Goal: Task Accomplishment & Management: Use online tool/utility

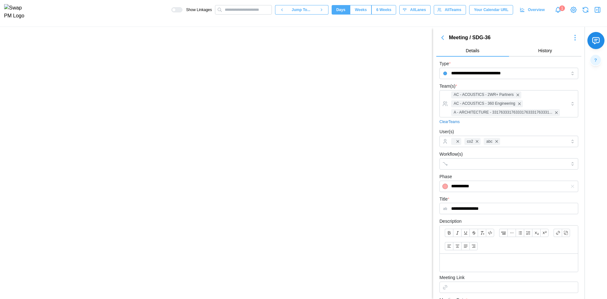
scroll to position [143, 0]
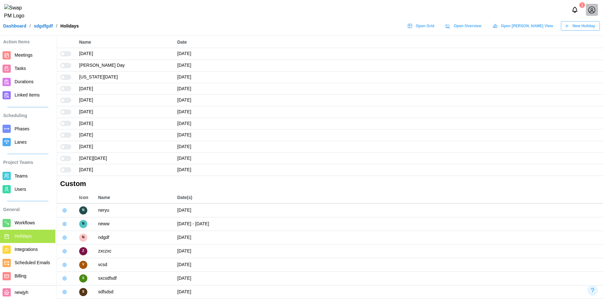
scroll to position [28, 0]
click at [30, 247] on span "Integrations" at bounding box center [26, 249] width 23 height 5
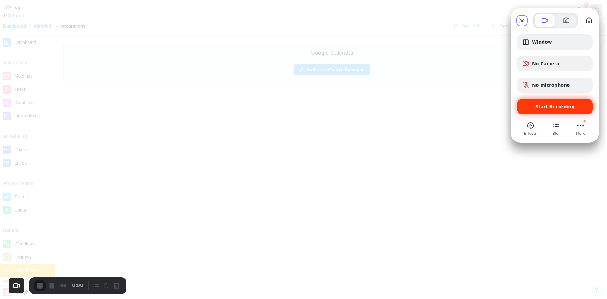
click at [534, 111] on div "Start Recording" at bounding box center [555, 106] width 76 height 15
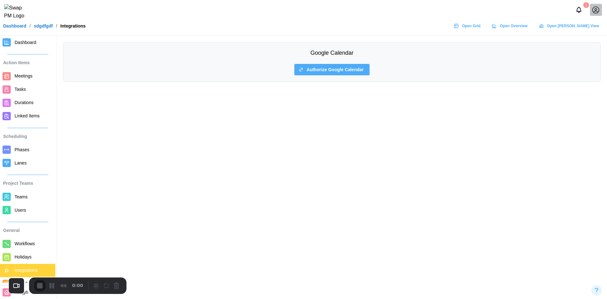
click at [344, 67] on span "Authorize Google Calendar" at bounding box center [335, 69] width 57 height 11
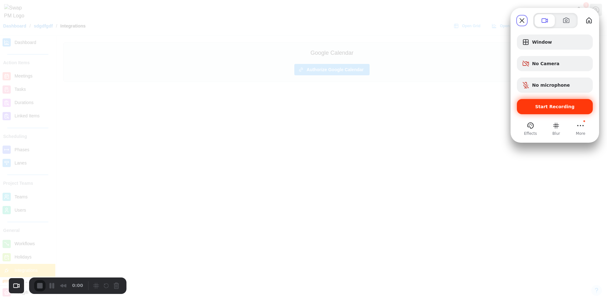
click at [539, 112] on div "Start Recording" at bounding box center [555, 106] width 76 height 15
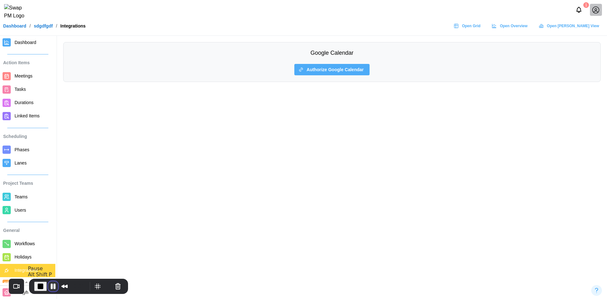
click at [55, 285] on button "Pause Recording" at bounding box center [53, 286] width 10 height 10
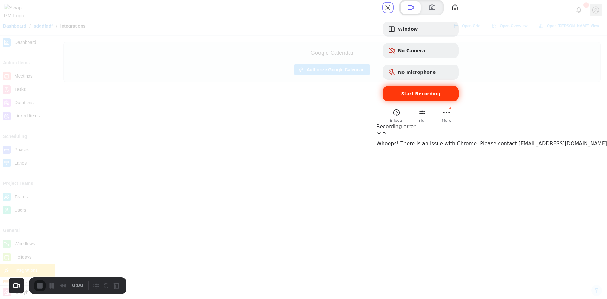
click at [459, 101] on div "Start Recording" at bounding box center [421, 93] width 76 height 15
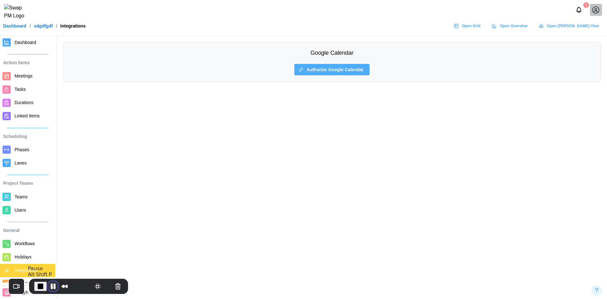
click at [50, 284] on button "Pause Recording" at bounding box center [53, 286] width 10 height 10
click at [324, 72] on span "Authorize Google Calendar" at bounding box center [335, 69] width 57 height 11
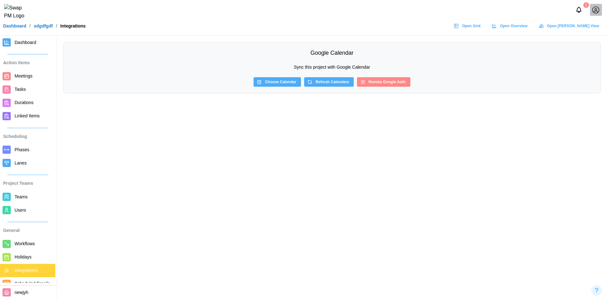
click at [398, 189] on main "Google Calendar Sync this project with Google Calendar Choose Calendar Refresh …" at bounding box center [303, 149] width 607 height 299
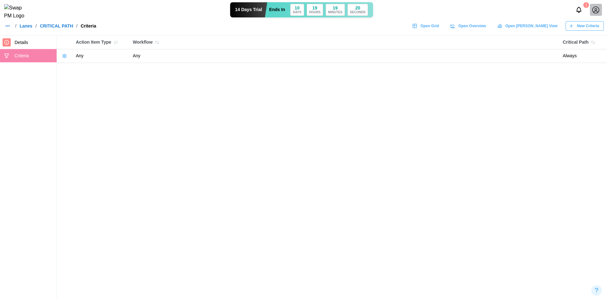
drag, startPoint x: 23, startPoint y: 28, endPoint x: 16, endPoint y: 29, distance: 7.1
click at [23, 28] on link "Lanes" at bounding box center [26, 26] width 13 height 4
click at [9, 28] on icon "button" at bounding box center [7, 25] width 5 height 5
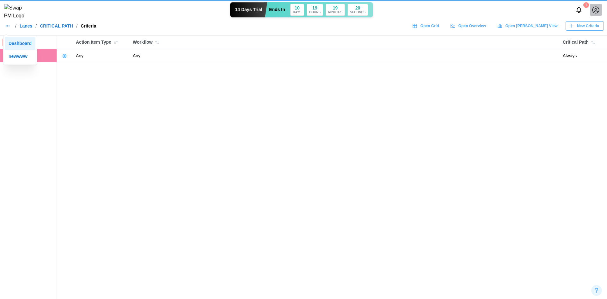
click at [12, 40] on div "Dashboard" at bounding box center [20, 43] width 23 height 7
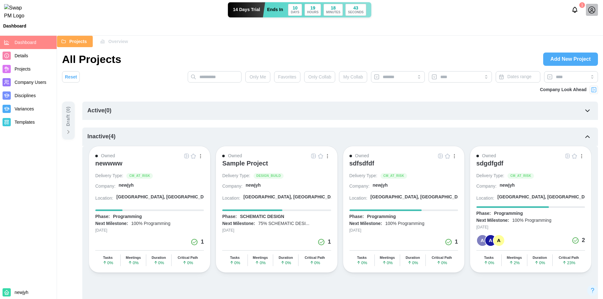
click at [31, 121] on span "Templates" at bounding box center [25, 122] width 20 height 5
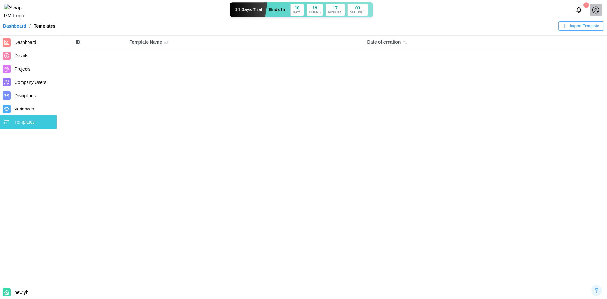
click at [35, 68] on span "Projects" at bounding box center [35, 69] width 40 height 8
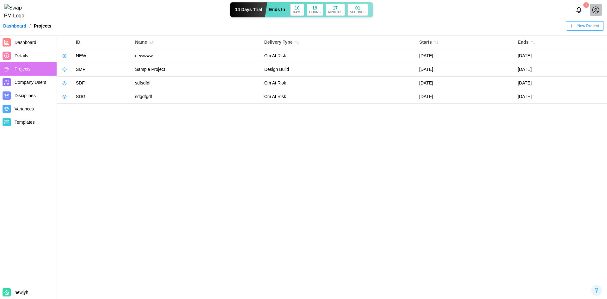
click at [64, 55] on icon "button" at bounding box center [64, 55] width 5 height 5
drag, startPoint x: 133, startPoint y: 148, endPoint x: 126, endPoint y: 143, distance: 8.2
click at [133, 148] on main "ID Name Delivery Type Starts Ends Manage Project Edit Project Use as template N…" at bounding box center [303, 149] width 607 height 299
click at [61, 93] on button "button" at bounding box center [64, 96] width 9 height 9
click at [71, 129] on button "Use as template" at bounding box center [85, 133] width 47 height 11
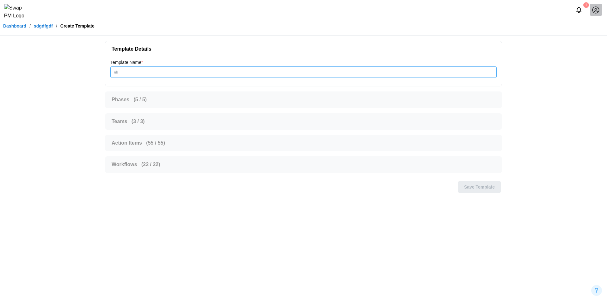
click at [162, 70] on input "Template Name *" at bounding box center [303, 71] width 387 height 11
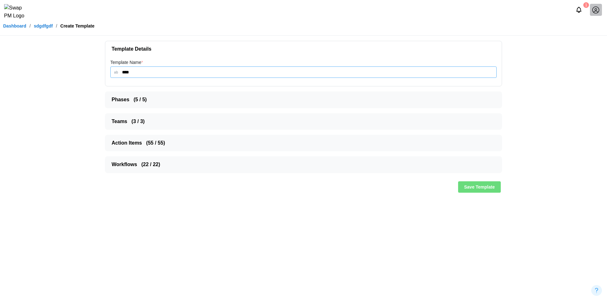
type input "****"
click at [157, 102] on span "Phases ( 5 / 5 )" at bounding box center [301, 100] width 379 height 16
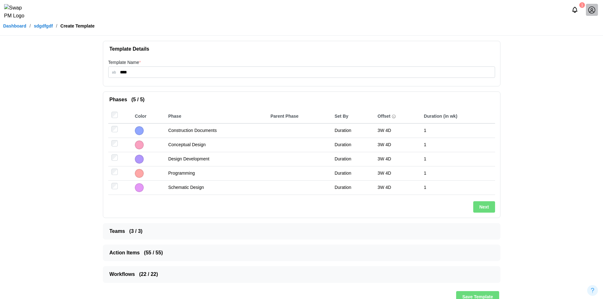
click at [150, 231] on span "Teams ( 3 / 3 )" at bounding box center [298, 231] width 379 height 16
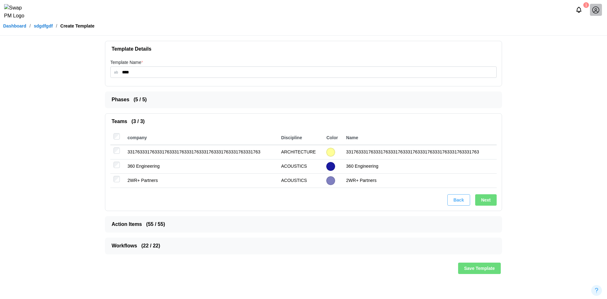
click at [182, 100] on span "Phases ( 5 / 5 )" at bounding box center [301, 100] width 379 height 16
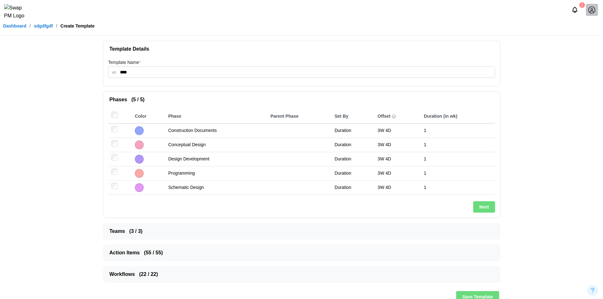
click at [17, 28] on link "Dashboard" at bounding box center [14, 26] width 23 height 4
click at [480, 292] on span "Save Template" at bounding box center [477, 296] width 31 height 11
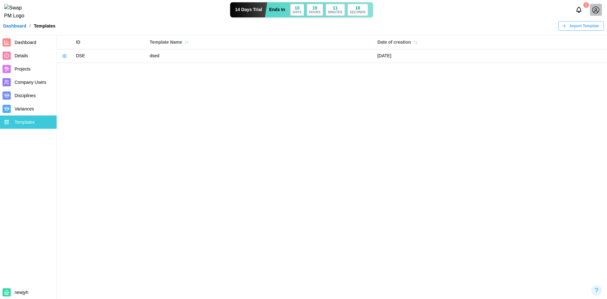
click at [575, 29] on span "Import Template" at bounding box center [584, 26] width 29 height 9
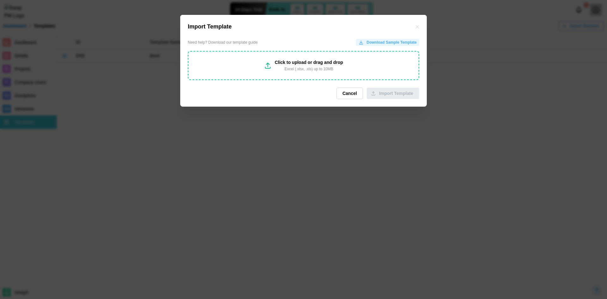
click at [344, 92] on button "Cancel" at bounding box center [350, 93] width 27 height 11
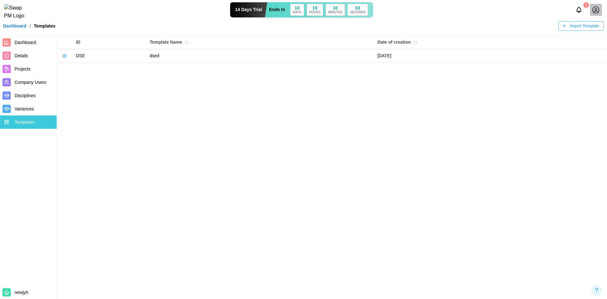
click at [68, 59] on button "button" at bounding box center [64, 56] width 9 height 9
click at [66, 56] on icon "button" at bounding box center [64, 55] width 5 height 5
click at [99, 90] on div "Export Template" at bounding box center [89, 92] width 32 height 5
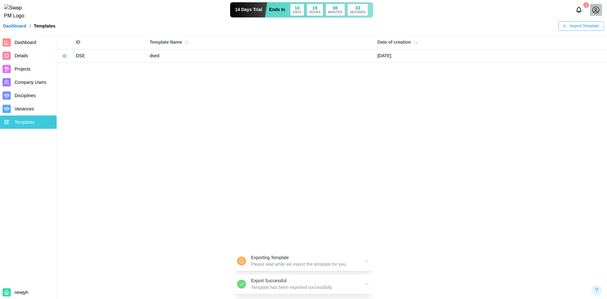
click at [67, 57] on icon "button" at bounding box center [64, 55] width 5 height 5
click at [70, 79] on button "Use template" at bounding box center [85, 81] width 47 height 11
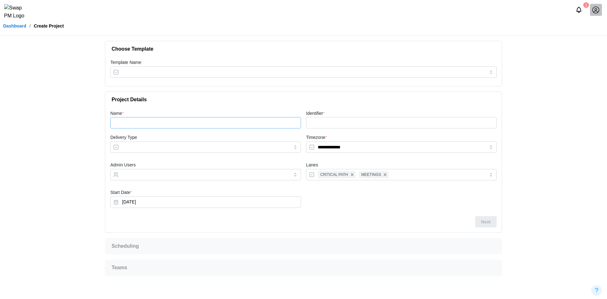
click at [180, 125] on input "Name *" at bounding box center [205, 122] width 191 height 11
type input "**"
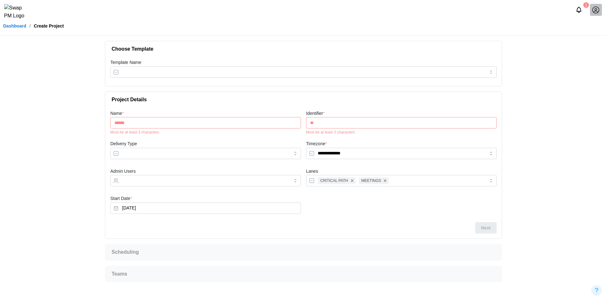
type input "*******"
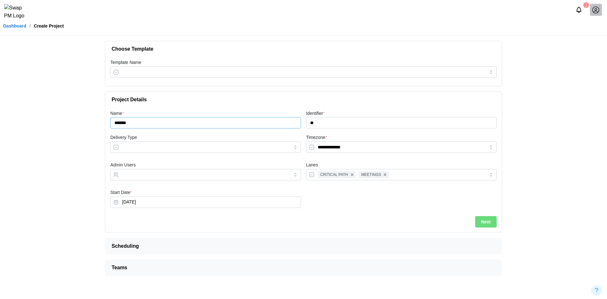
type input "***"
type input "*********"
click at [157, 149] on input "Delivery Type" at bounding box center [205, 146] width 191 height 11
type input "**********"
click at [240, 67] on input "Template Name" at bounding box center [303, 71] width 387 height 11
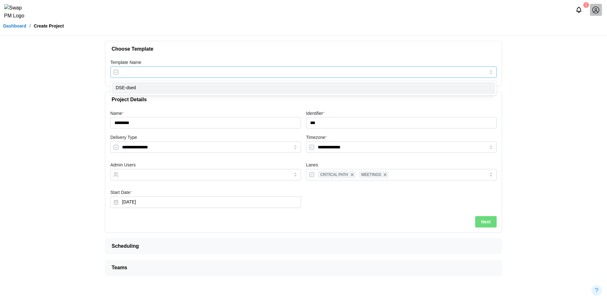
type input "********"
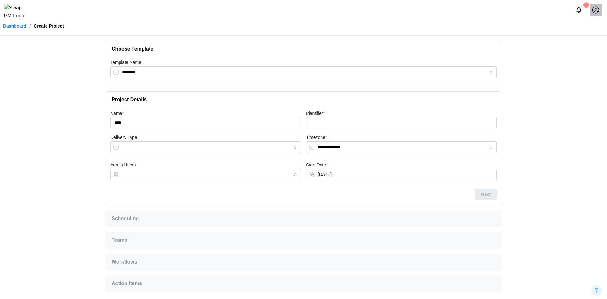
click at [490, 192] on div "Next" at bounding box center [303, 194] width 387 height 11
click at [162, 148] on input "Delivery Type" at bounding box center [205, 146] width 191 height 11
type input "**********"
click at [325, 124] on input "Identifier *" at bounding box center [401, 122] width 191 height 11
click at [230, 178] on div at bounding box center [200, 174] width 158 height 11
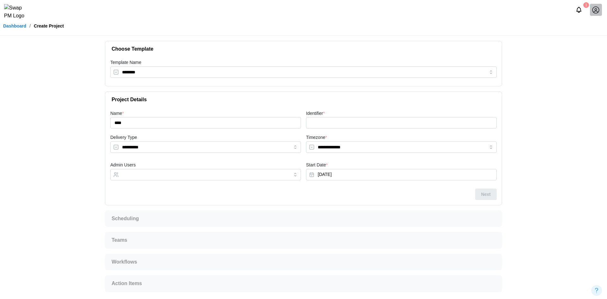
click at [490, 196] on div "Next" at bounding box center [303, 194] width 387 height 11
click at [345, 122] on input "Identifier *" at bounding box center [401, 122] width 191 height 11
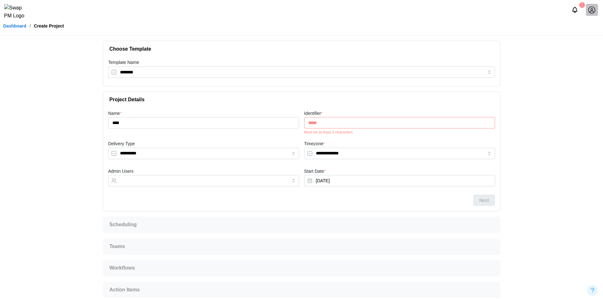
type input "******"
click at [334, 127] on input "******" at bounding box center [399, 122] width 191 height 11
drag, startPoint x: 326, startPoint y: 123, endPoint x: 269, endPoint y: 123, distance: 56.9
click at [269, 123] on div "**********" at bounding box center [302, 152] width 392 height 90
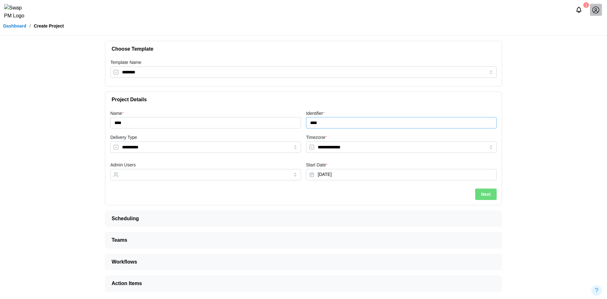
type input "****"
click at [492, 192] on button "Next" at bounding box center [486, 194] width 22 height 11
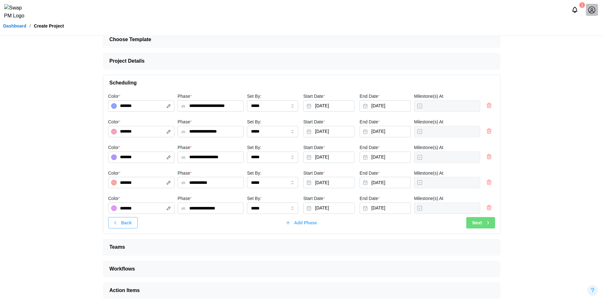
scroll to position [14, 0]
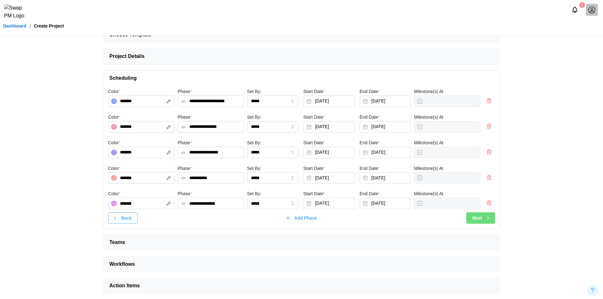
click at [453, 278] on span "Action Items" at bounding box center [298, 286] width 379 height 16
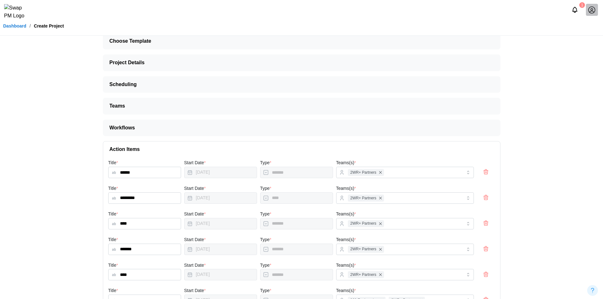
scroll to position [0, 0]
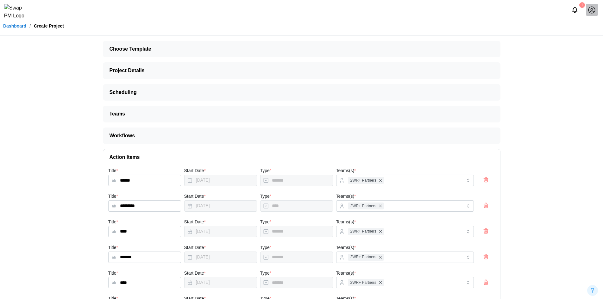
click at [208, 139] on span "Workflows" at bounding box center [298, 136] width 379 height 16
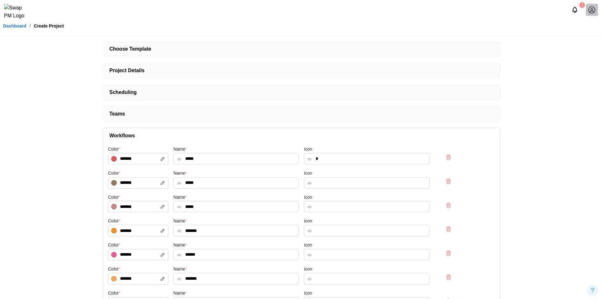
drag, startPoint x: 177, startPoint y: 117, endPoint x: 199, endPoint y: 123, distance: 23.6
click at [177, 117] on span "Teams" at bounding box center [298, 114] width 379 height 16
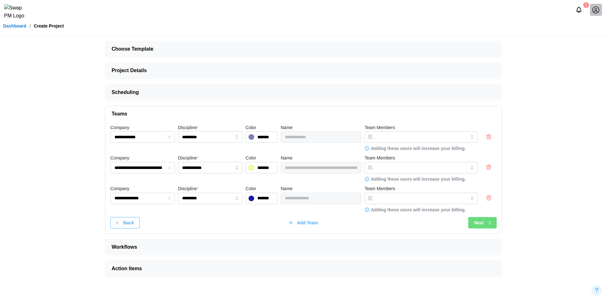
drag, startPoint x: 239, startPoint y: 269, endPoint x: 243, endPoint y: 260, distance: 9.3
click at [239, 269] on span "Action Items" at bounding box center [301, 269] width 379 height 16
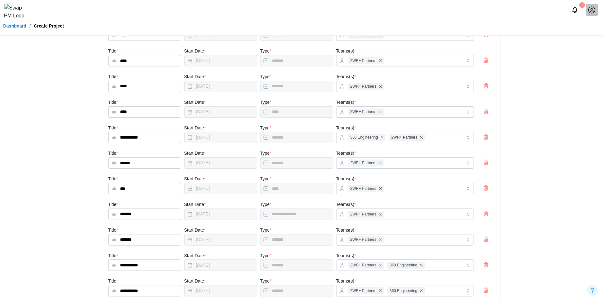
scroll to position [1322, 0]
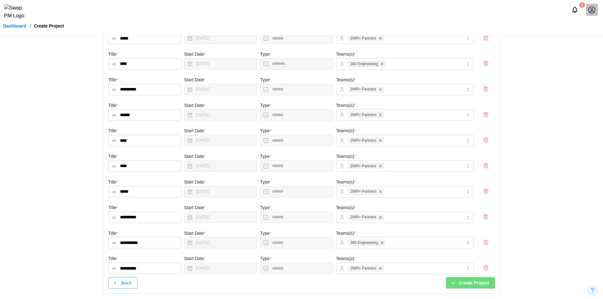
click at [472, 282] on span "Create Project" at bounding box center [474, 282] width 30 height 11
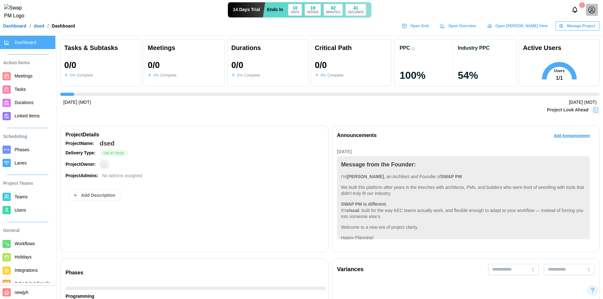
click at [24, 208] on span "Users" at bounding box center [21, 210] width 12 height 5
